Goal: Check status

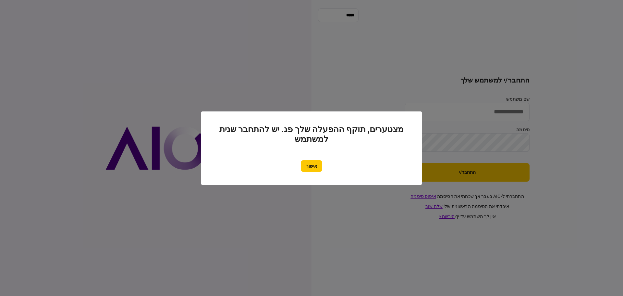
type input "*******"
click at [308, 167] on button "אישור" at bounding box center [311, 166] width 21 height 12
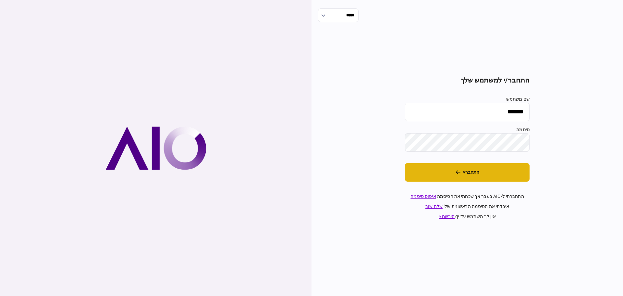
click at [446, 176] on button "התחבר/י" at bounding box center [467, 172] width 125 height 19
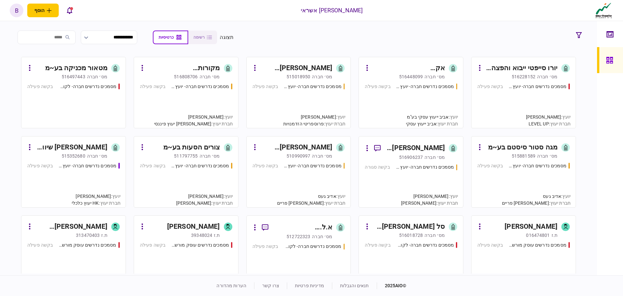
click at [374, 106] on div "מסמכים נדרשים חברה- יועץ - תהליך חברה בקשה פעילה" at bounding box center [411, 102] width 93 height 39
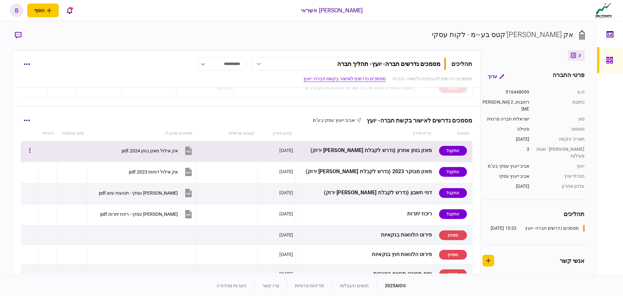
scroll to position [130, 0]
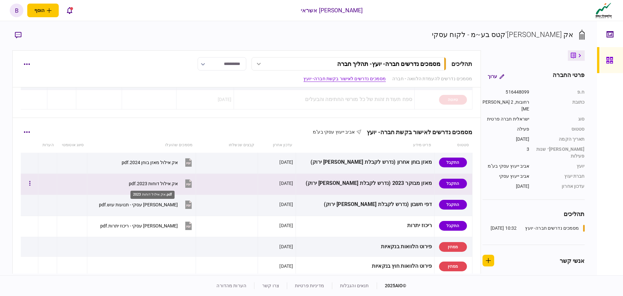
click at [155, 185] on div "אק אילול דוחות 2023.pdf" at bounding box center [153, 183] width 49 height 5
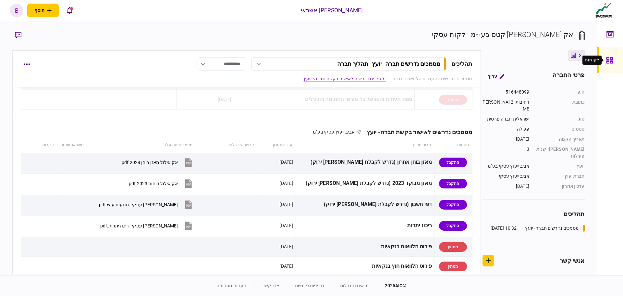
click at [609, 59] on icon at bounding box center [610, 60] width 6 height 6
